Goal: Browse casually: Explore the website without a specific task or goal

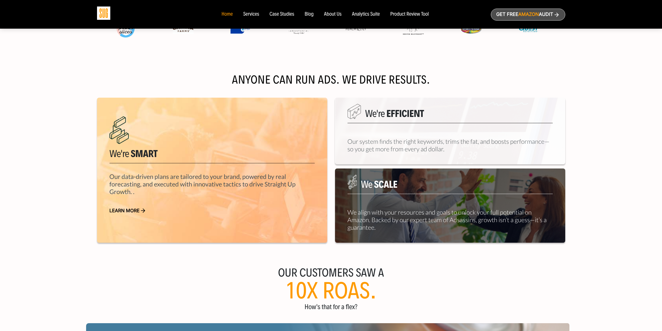
scroll to position [208, 0]
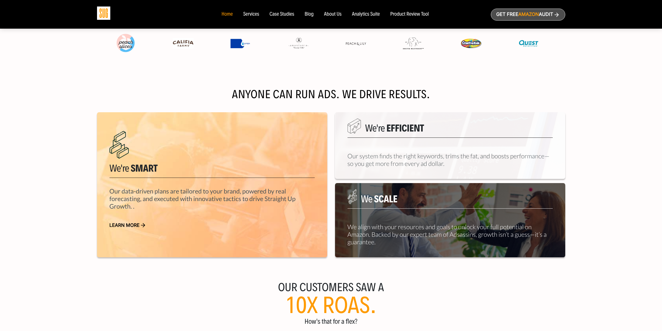
drag, startPoint x: 655, startPoint y: 216, endPoint x: 650, endPoint y: 205, distance: 12.0
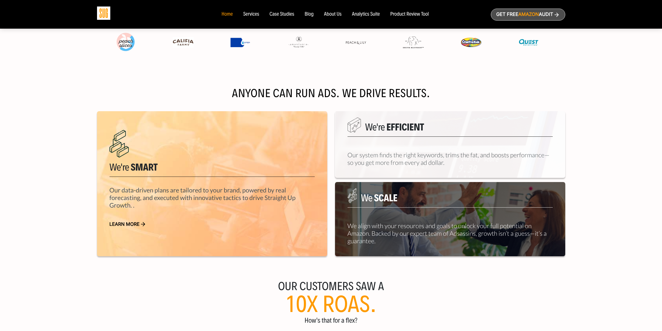
drag, startPoint x: 634, startPoint y: 194, endPoint x: 635, endPoint y: 199, distance: 4.7
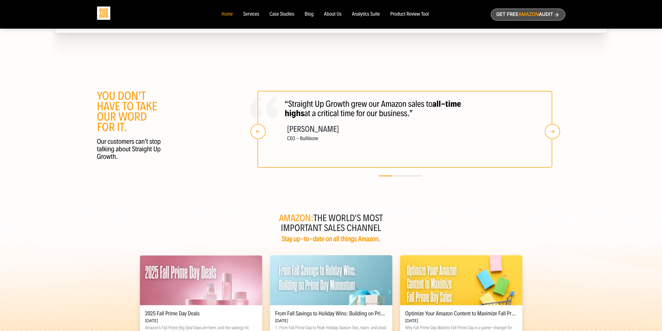
scroll to position [897, 0]
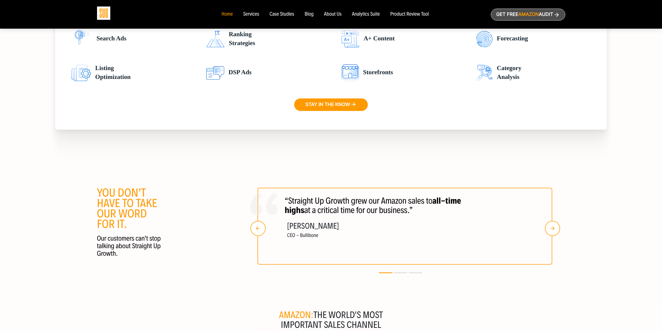
drag, startPoint x: 118, startPoint y: 191, endPoint x: 134, endPoint y: 140, distance: 53.4
click at [551, 228] on img "button" at bounding box center [552, 228] width 15 height 15
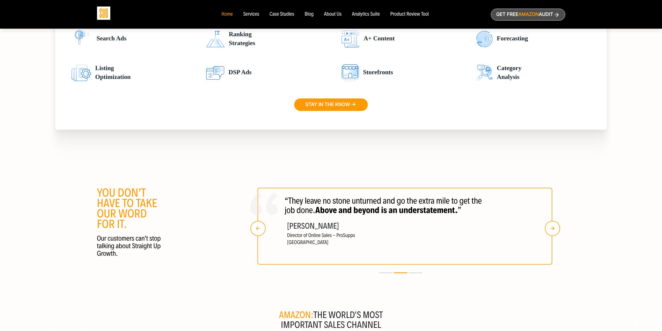
click at [550, 227] on img "button" at bounding box center [552, 228] width 15 height 15
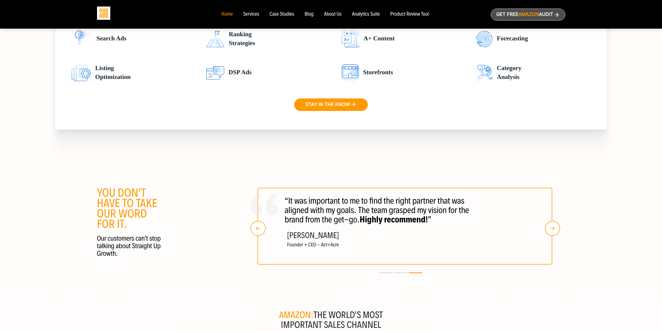
click at [547, 226] on img "button" at bounding box center [552, 228] width 15 height 15
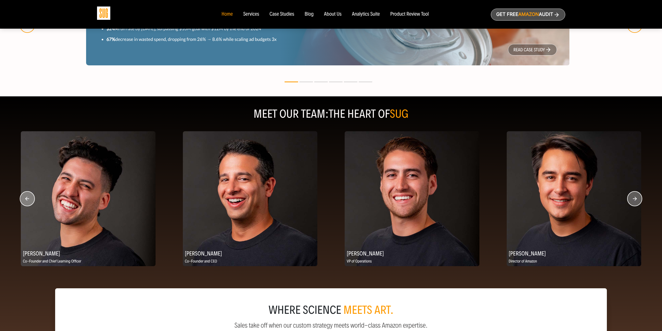
drag, startPoint x: 581, startPoint y: 230, endPoint x: 571, endPoint y: 159, distance: 72.0
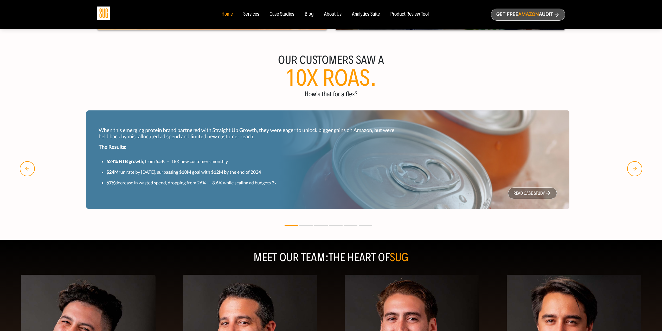
drag, startPoint x: 604, startPoint y: 149, endPoint x: 595, endPoint y: 125, distance: 25.4
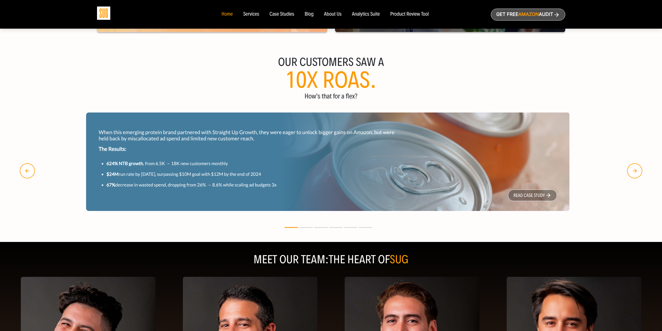
scroll to position [518, 0]
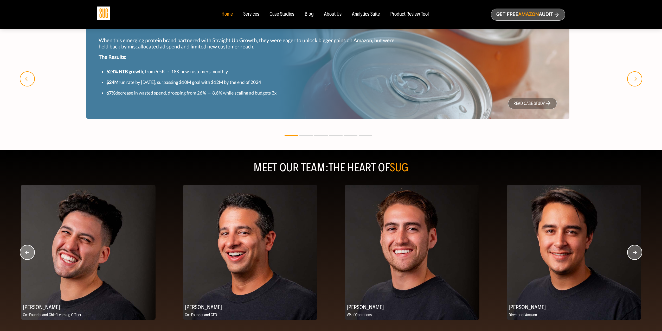
drag, startPoint x: 595, startPoint y: 127, endPoint x: 593, endPoint y: 169, distance: 42.2
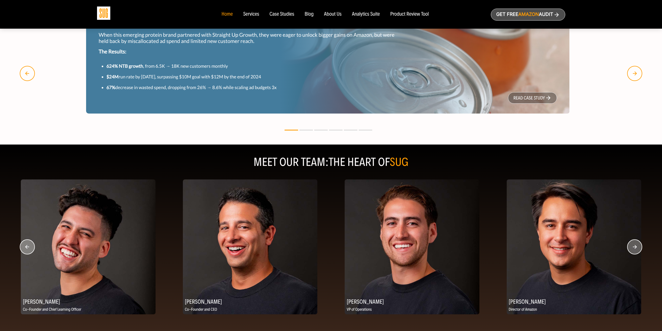
click at [636, 248] on icon "button" at bounding box center [635, 247] width 4 height 4
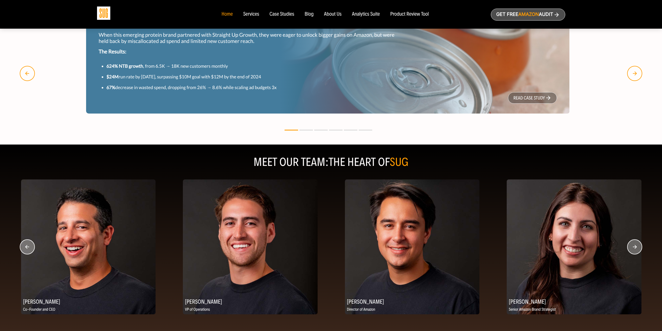
click at [636, 248] on icon "button" at bounding box center [635, 247] width 4 height 4
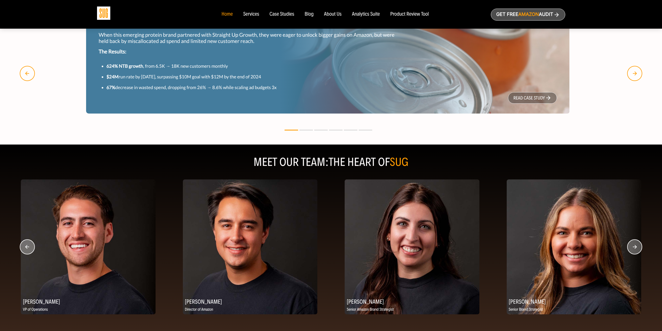
click at [636, 248] on icon "button" at bounding box center [635, 247] width 4 height 4
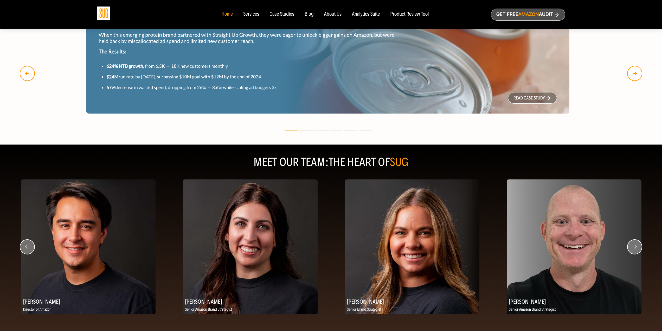
click at [636, 248] on icon "button" at bounding box center [635, 247] width 4 height 4
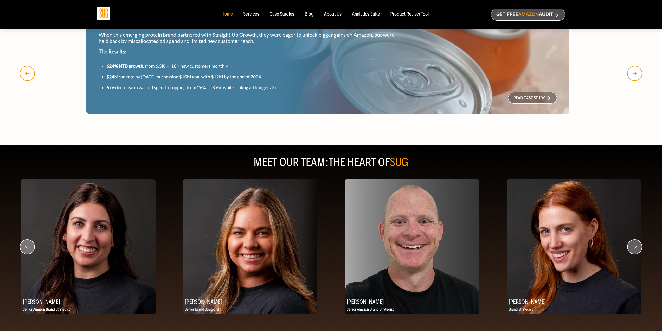
click at [636, 248] on icon "button" at bounding box center [635, 247] width 4 height 4
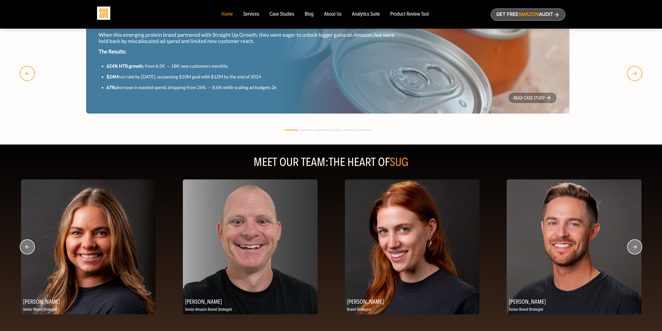
click at [636, 248] on icon "button" at bounding box center [635, 247] width 4 height 4
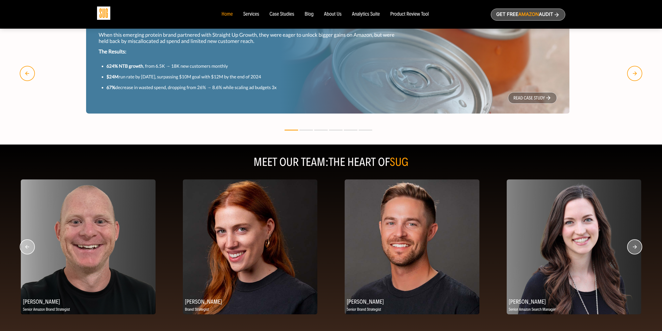
click at [632, 247] on circle "button" at bounding box center [635, 246] width 15 height 15
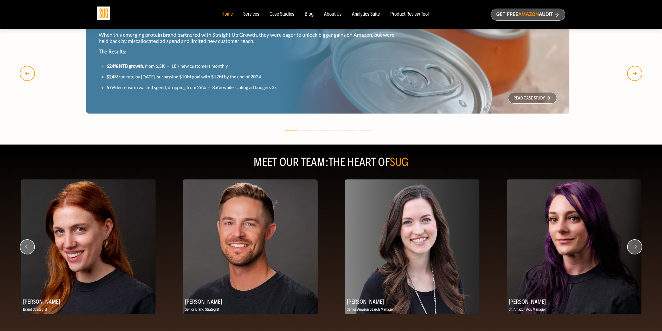
click at [632, 247] on circle "button" at bounding box center [635, 246] width 15 height 15
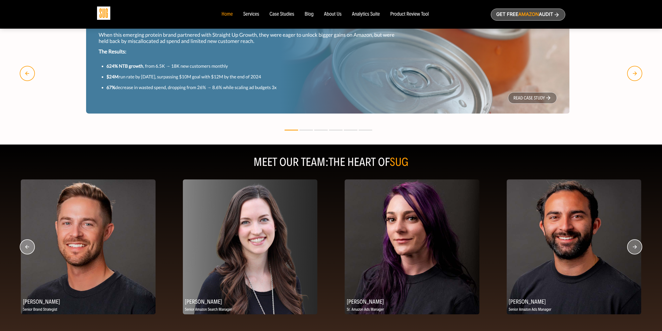
click at [632, 247] on circle "button" at bounding box center [635, 246] width 15 height 15
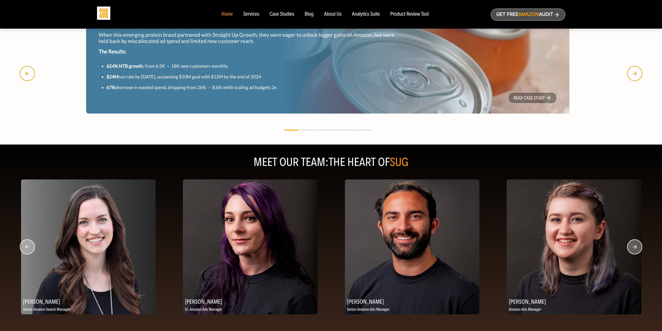
click at [632, 247] on circle "button" at bounding box center [635, 246] width 15 height 15
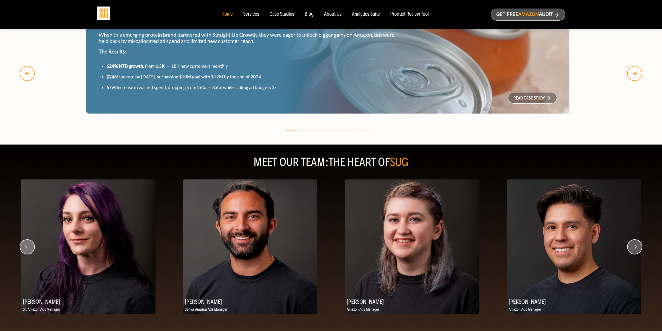
click at [632, 247] on circle "button" at bounding box center [635, 246] width 15 height 15
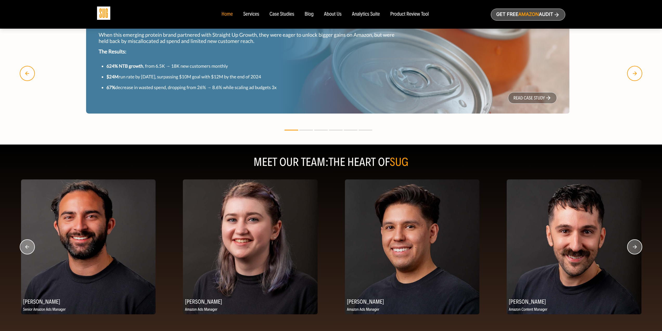
click at [632, 247] on circle "button" at bounding box center [635, 246] width 15 height 15
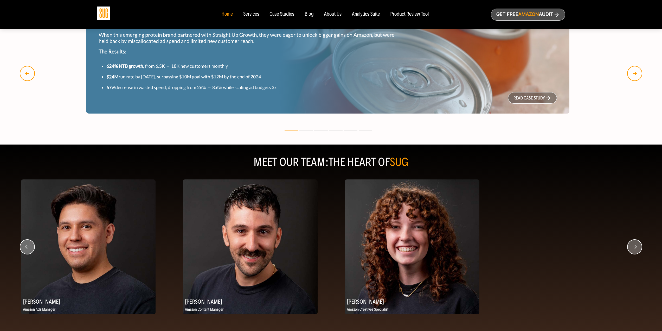
click at [632, 247] on circle "button" at bounding box center [635, 246] width 15 height 15
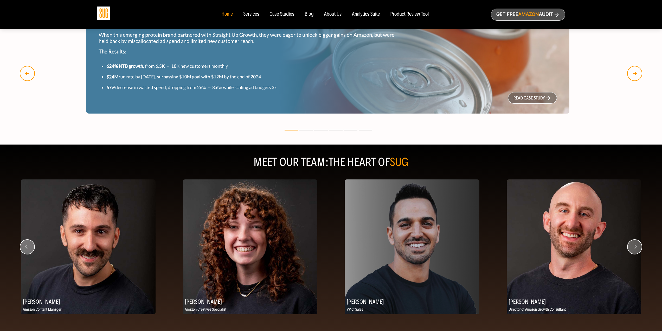
click at [632, 247] on circle "button" at bounding box center [635, 246] width 15 height 15
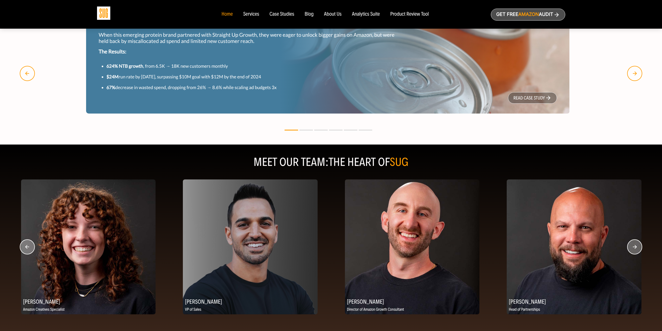
click at [632, 247] on circle "button" at bounding box center [635, 246] width 15 height 15
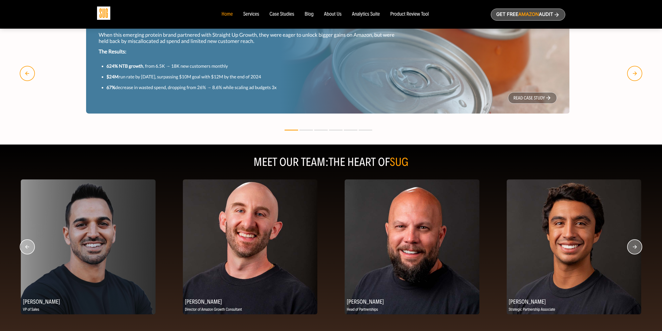
click at [632, 247] on circle "button" at bounding box center [635, 246] width 15 height 15
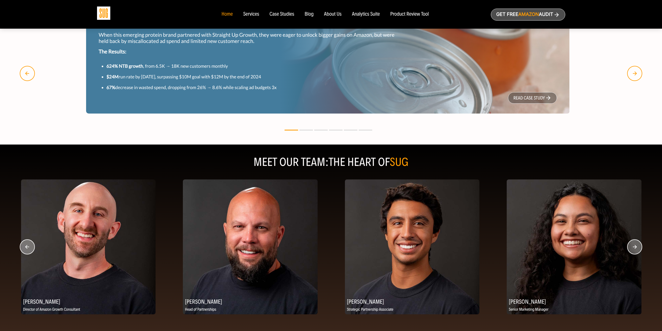
click at [632, 247] on circle "button" at bounding box center [635, 246] width 15 height 15
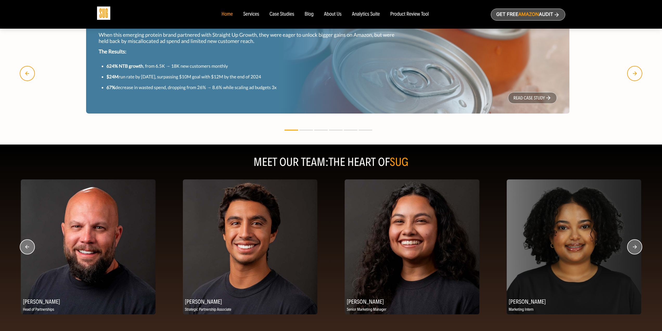
click at [632, 247] on circle "button" at bounding box center [635, 246] width 15 height 15
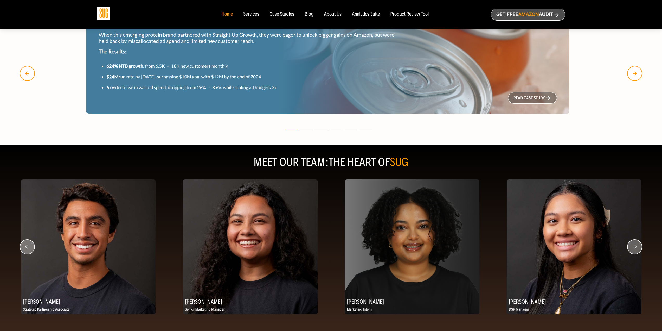
click at [632, 247] on circle "button" at bounding box center [635, 246] width 15 height 15
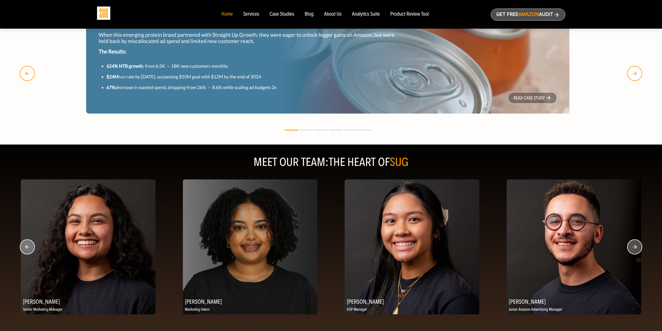
click at [632, 247] on circle "button" at bounding box center [635, 246] width 15 height 15
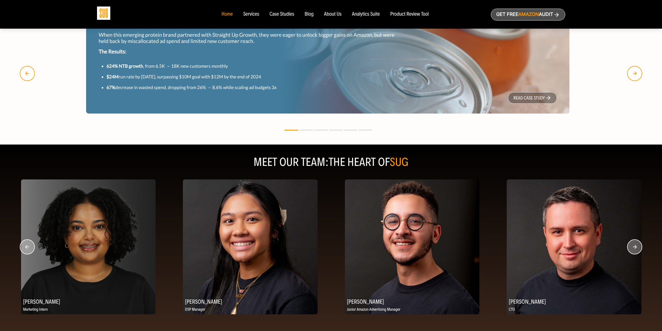
click at [632, 247] on circle "button" at bounding box center [635, 246] width 15 height 15
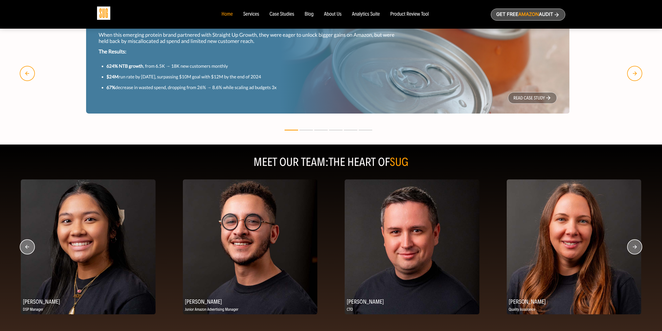
click at [632, 247] on circle "button" at bounding box center [635, 246] width 15 height 15
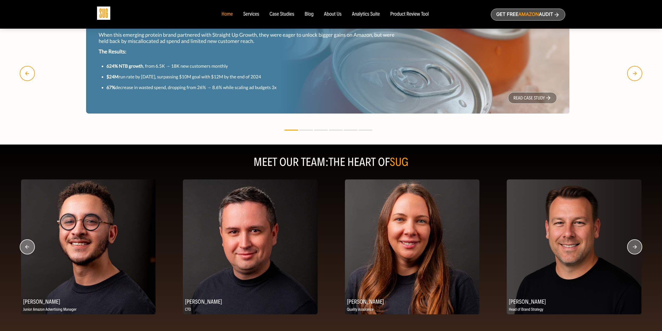
click at [632, 247] on circle "button" at bounding box center [635, 246] width 15 height 15
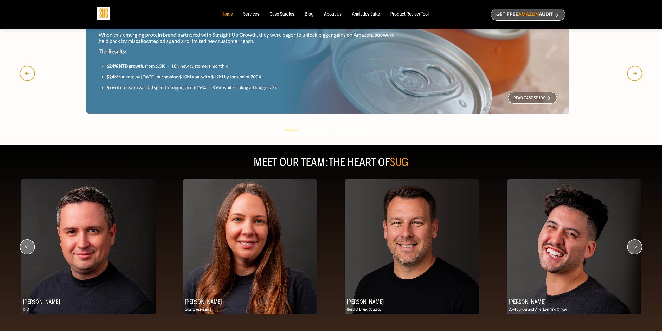
click at [632, 247] on circle "button" at bounding box center [635, 246] width 15 height 15
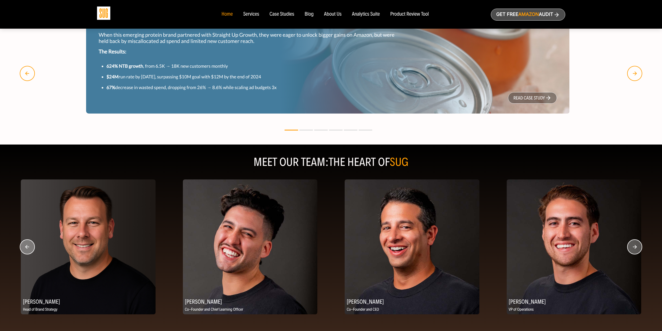
click at [632, 247] on circle "button" at bounding box center [635, 246] width 15 height 15
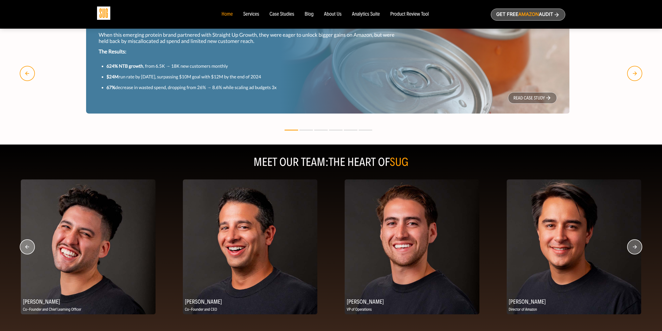
click at [632, 247] on circle "button" at bounding box center [635, 246] width 15 height 15
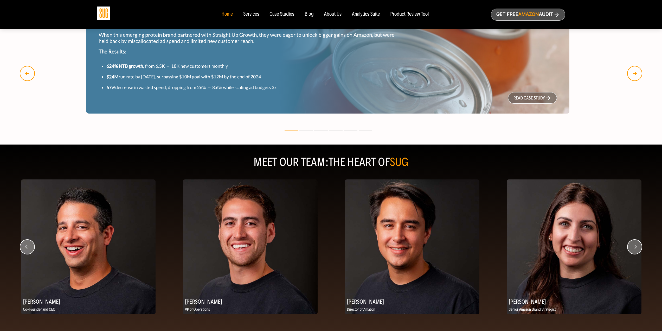
click at [632, 247] on circle "button" at bounding box center [635, 246] width 15 height 15
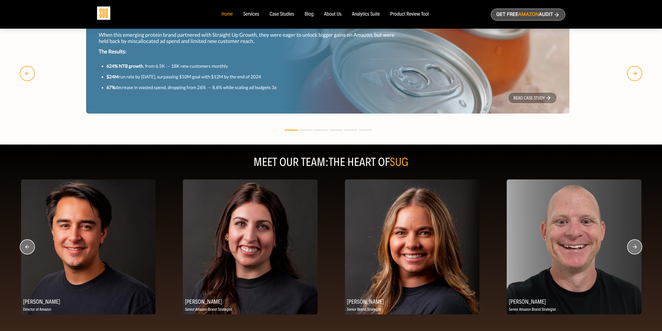
click at [632, 247] on circle "button" at bounding box center [635, 246] width 15 height 15
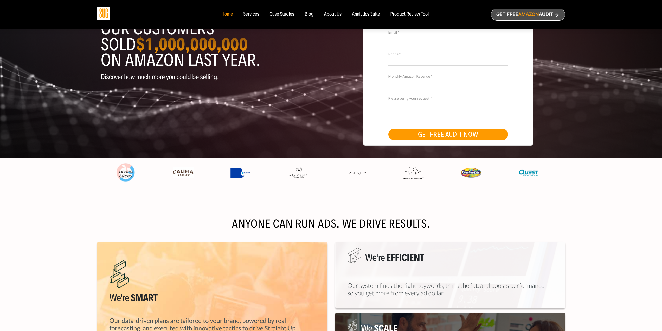
scroll to position [0, 0]
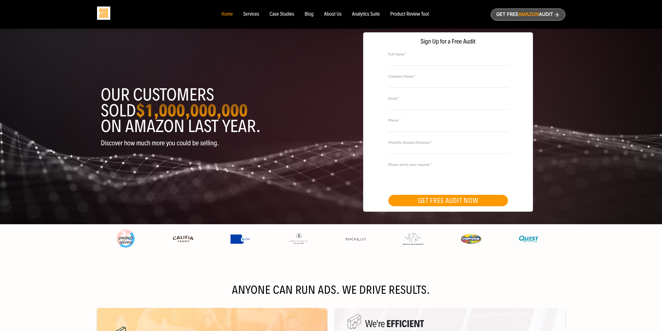
drag, startPoint x: 117, startPoint y: 150, endPoint x: 129, endPoint y: 81, distance: 69.3
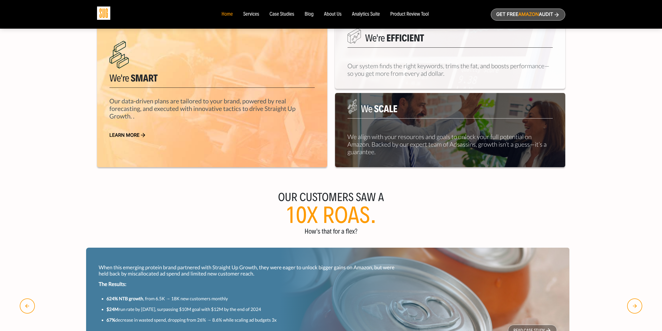
drag, startPoint x: 131, startPoint y: 131, endPoint x: 132, endPoint y: 157, distance: 26.0
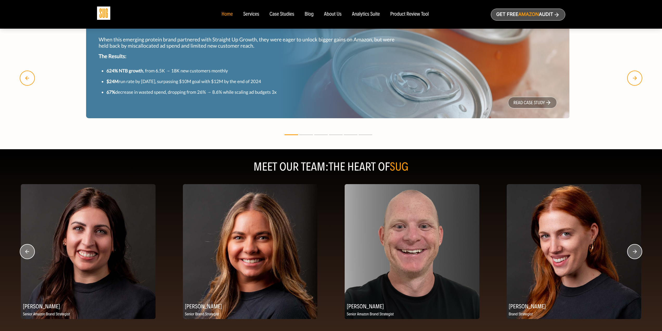
scroll to position [548, 0]
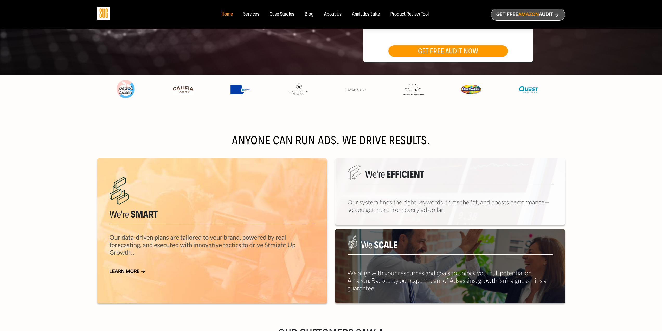
drag, startPoint x: 163, startPoint y: 129, endPoint x: 165, endPoint y: 81, distance: 48.2
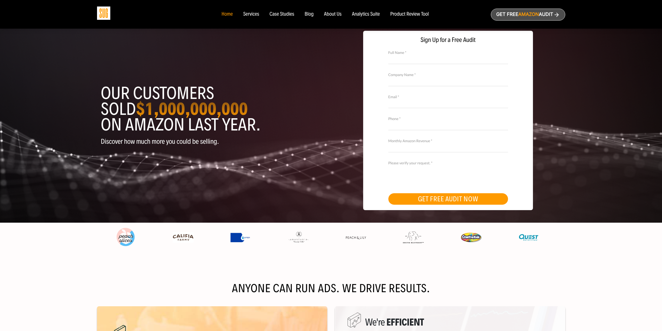
scroll to position [0, 0]
